Goal: Task Accomplishment & Management: Manage account settings

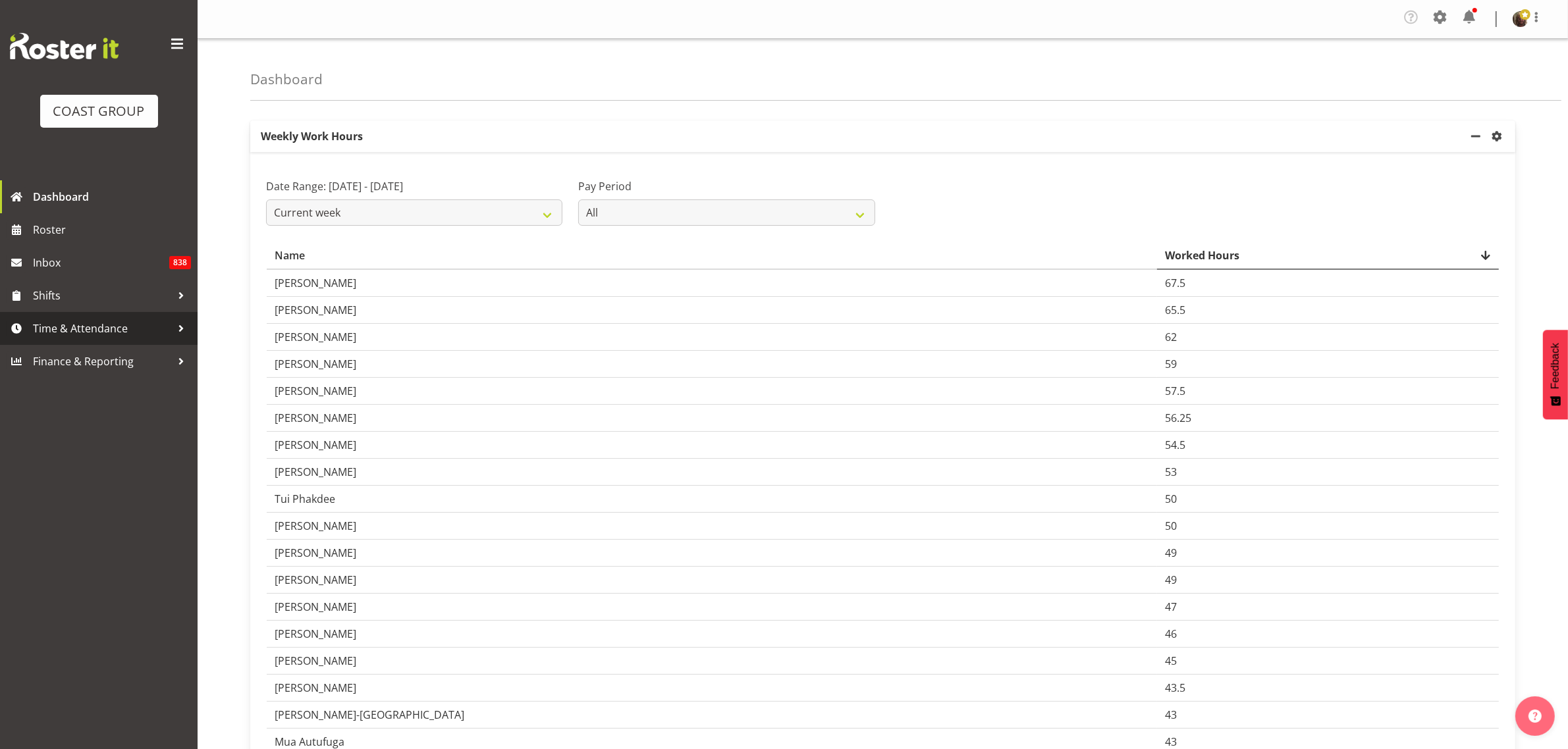
click at [93, 320] on span "Time & Attendance" at bounding box center [102, 329] width 138 height 20
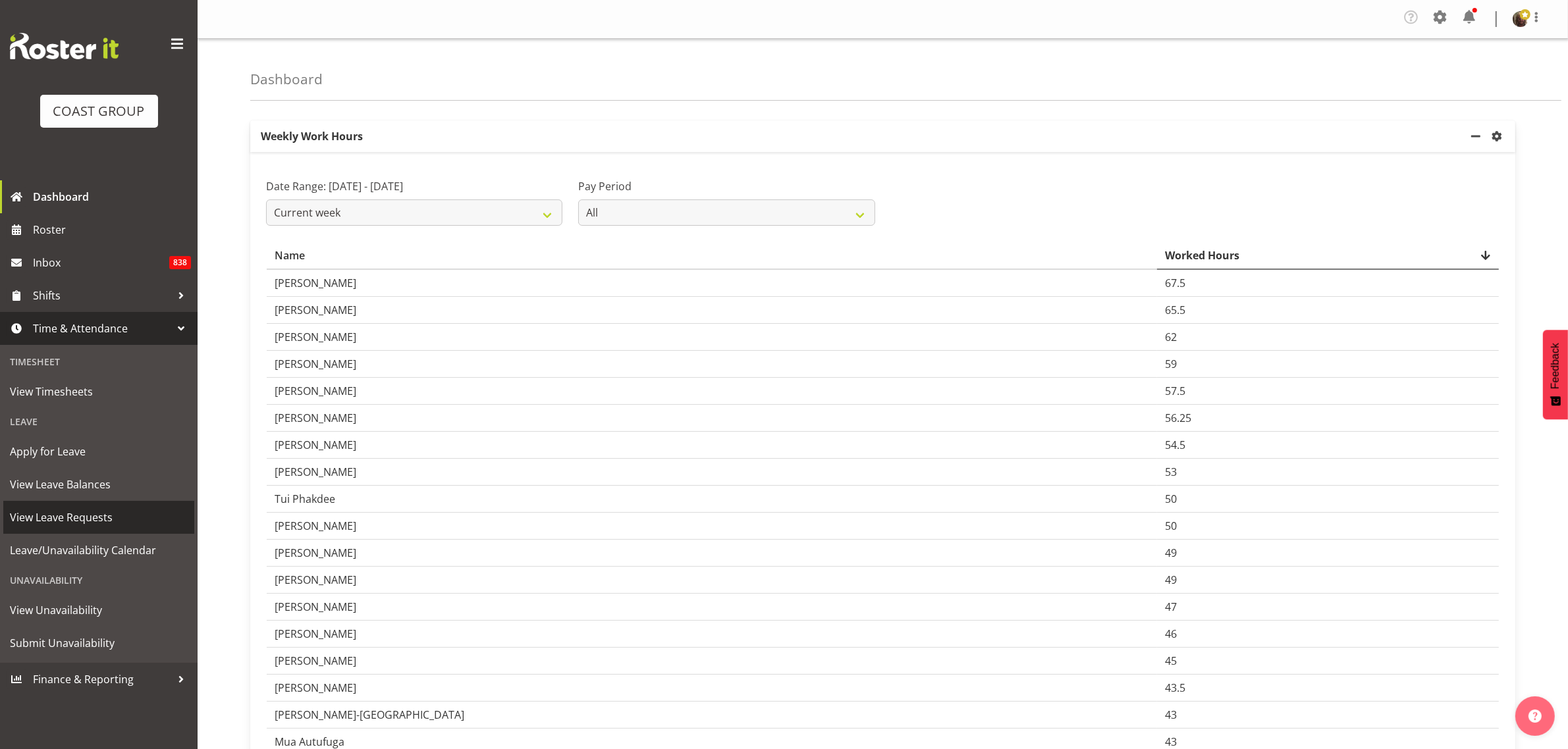
click at [84, 518] on span "View Leave Requests" at bounding box center [99, 517] width 178 height 20
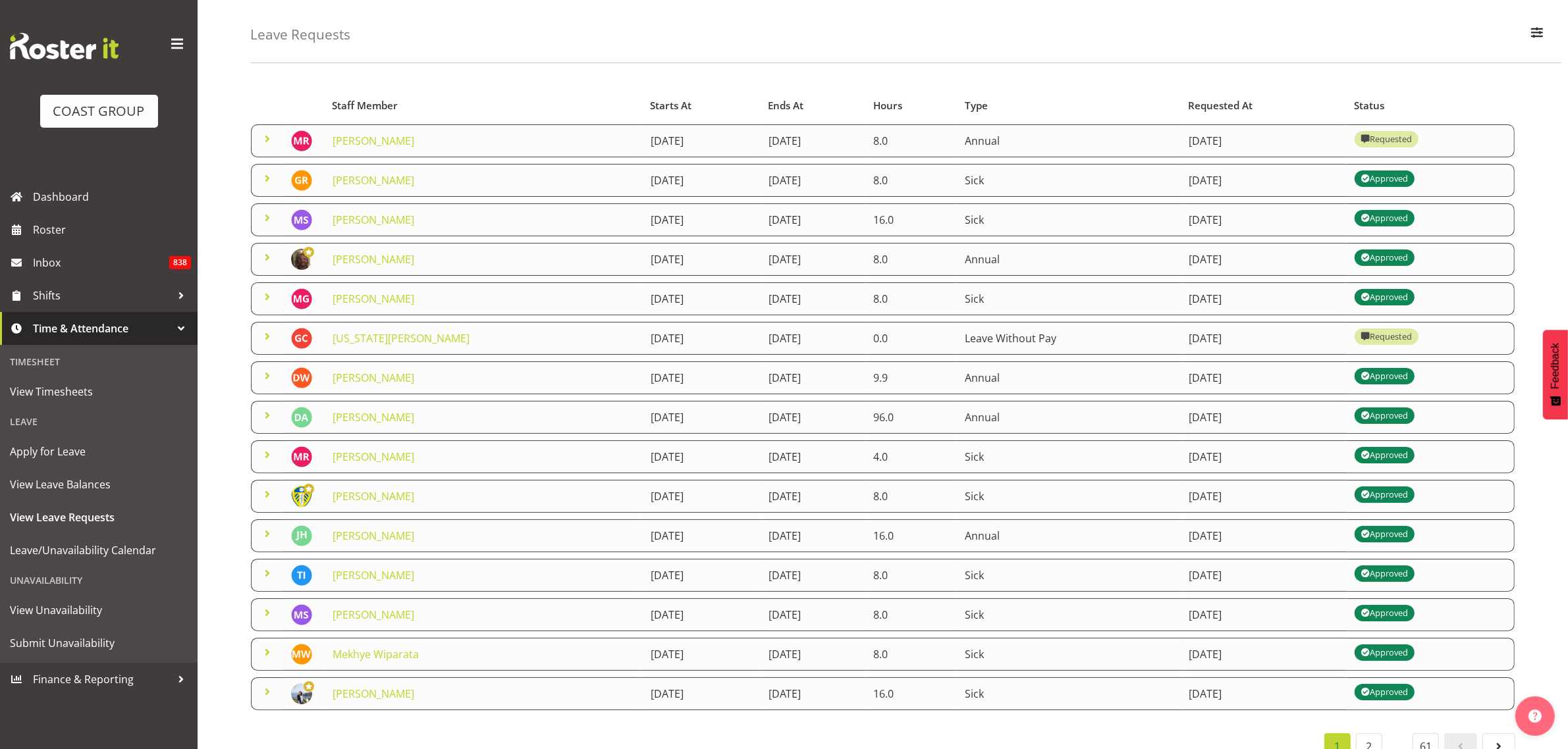
scroll to position [106, 0]
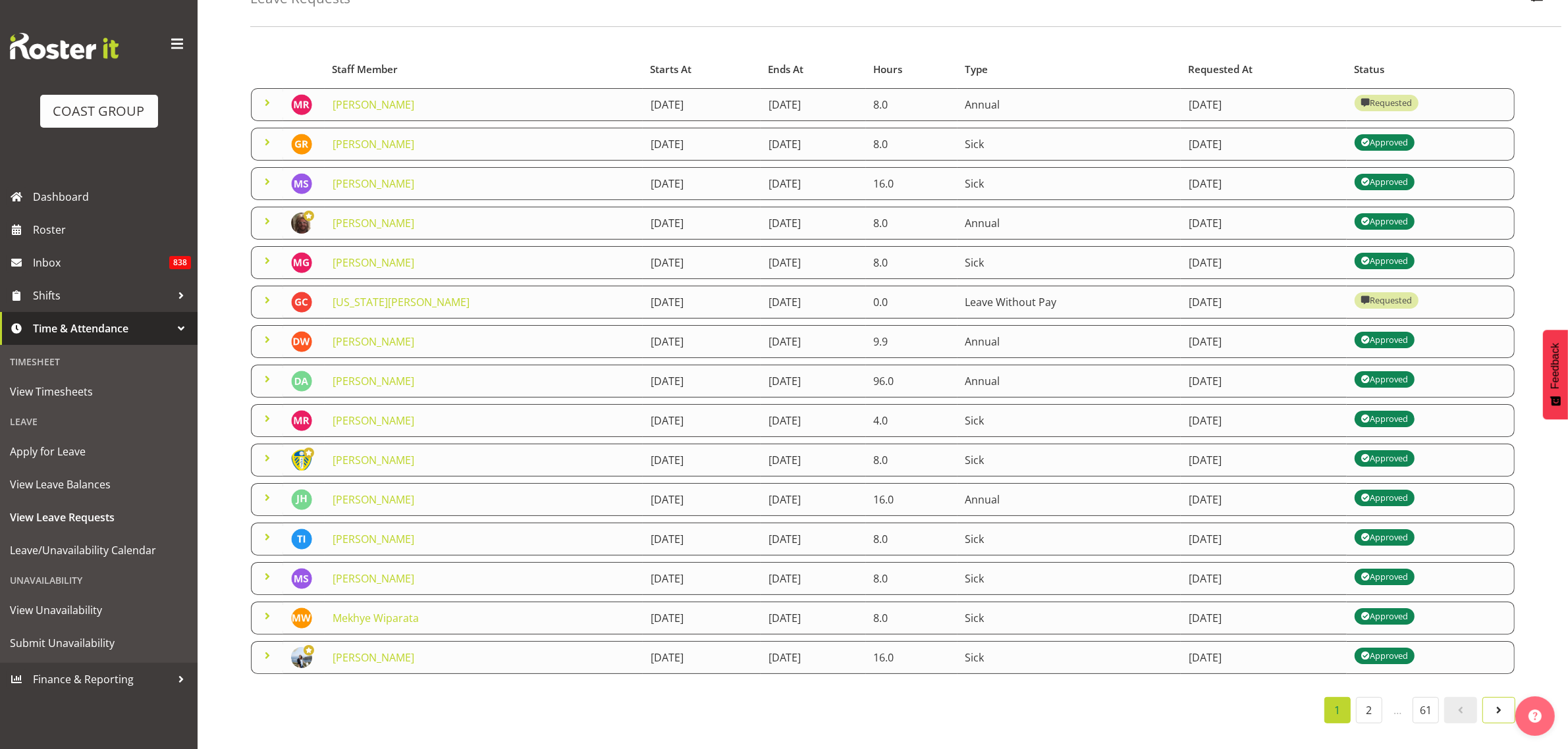
click at [1498, 703] on span at bounding box center [1499, 710] width 16 height 16
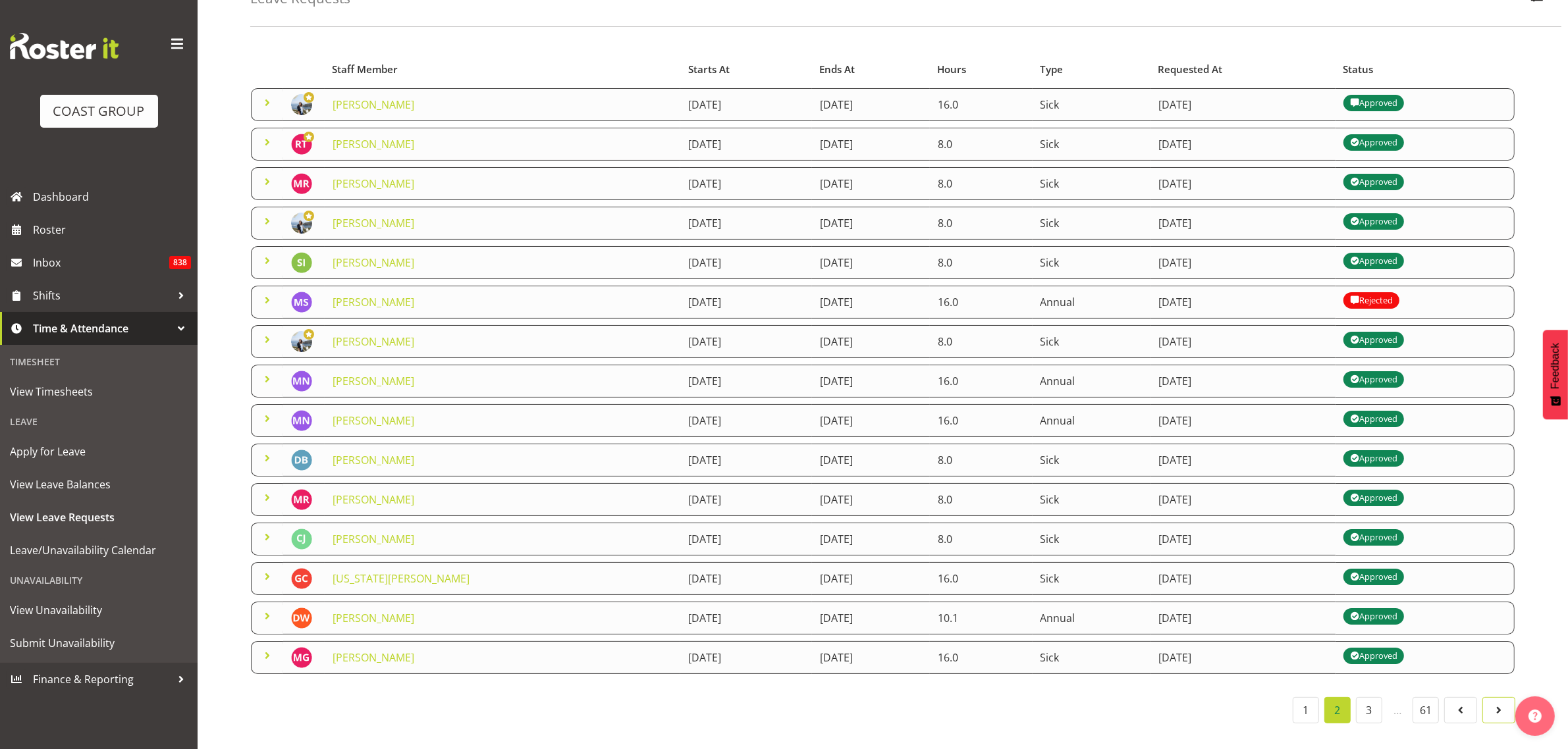
click at [1500, 703] on span at bounding box center [1499, 710] width 16 height 16
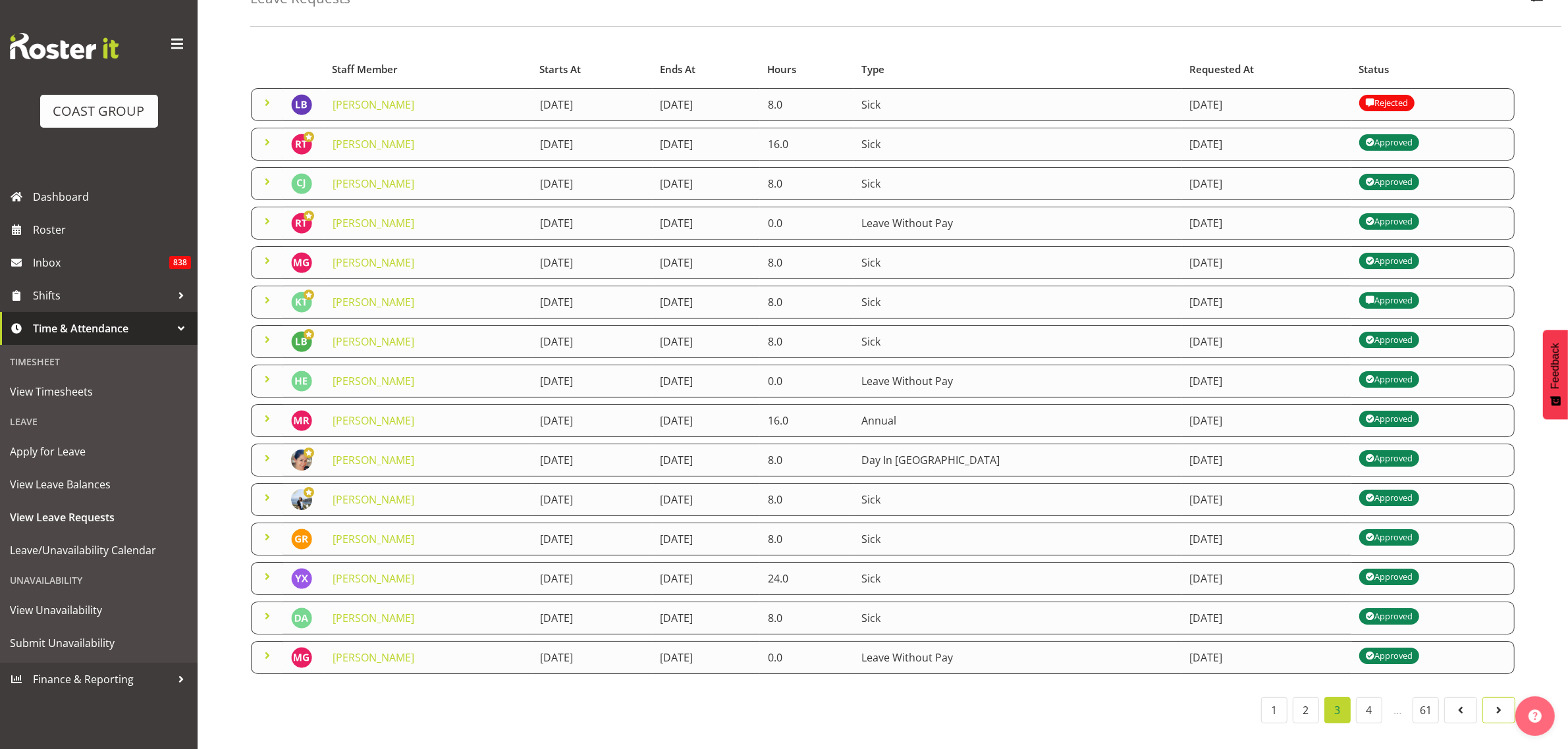
click at [1500, 703] on span at bounding box center [1499, 710] width 16 height 16
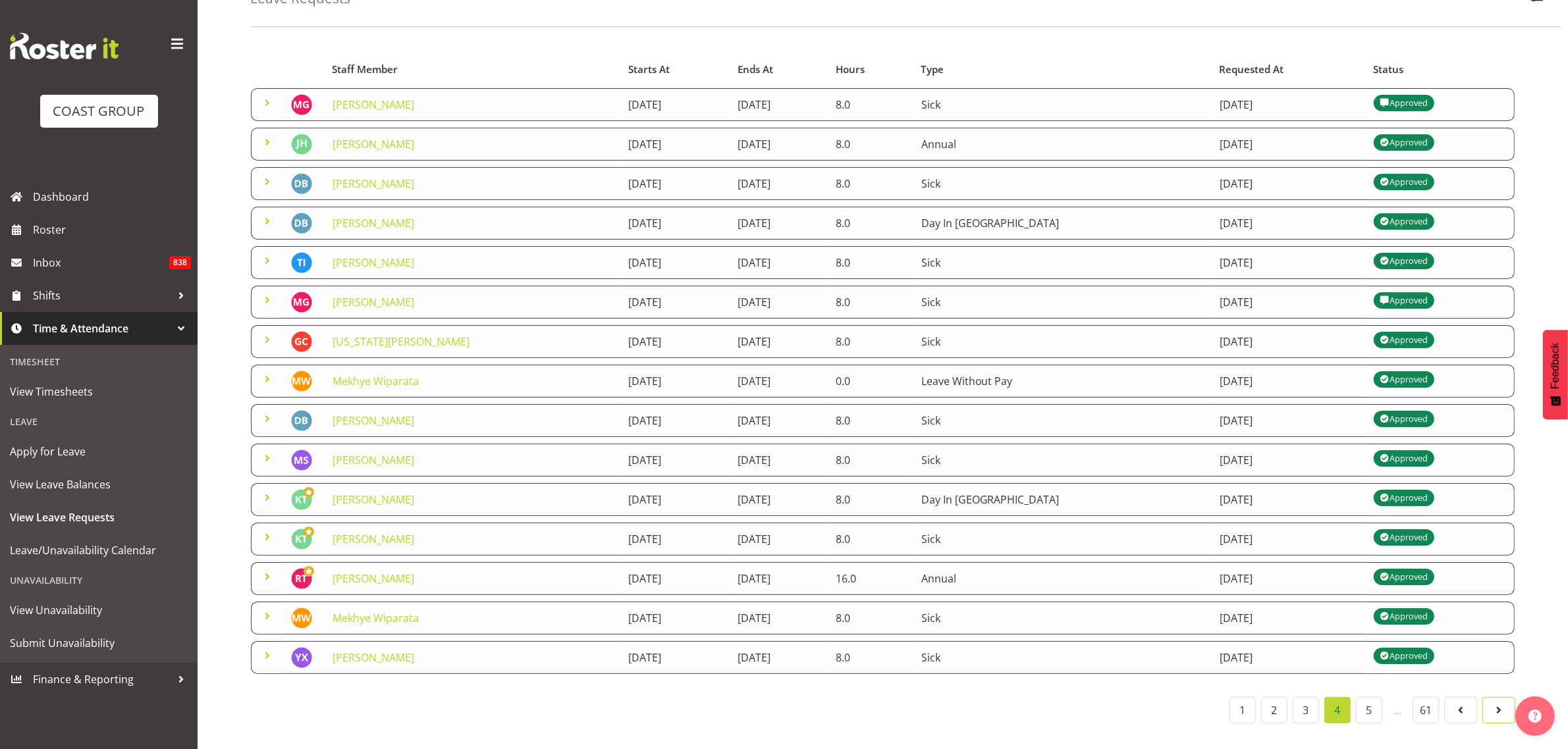
click at [1503, 703] on span at bounding box center [1499, 710] width 16 height 16
